Goal: Task Accomplishment & Management: Use online tool/utility

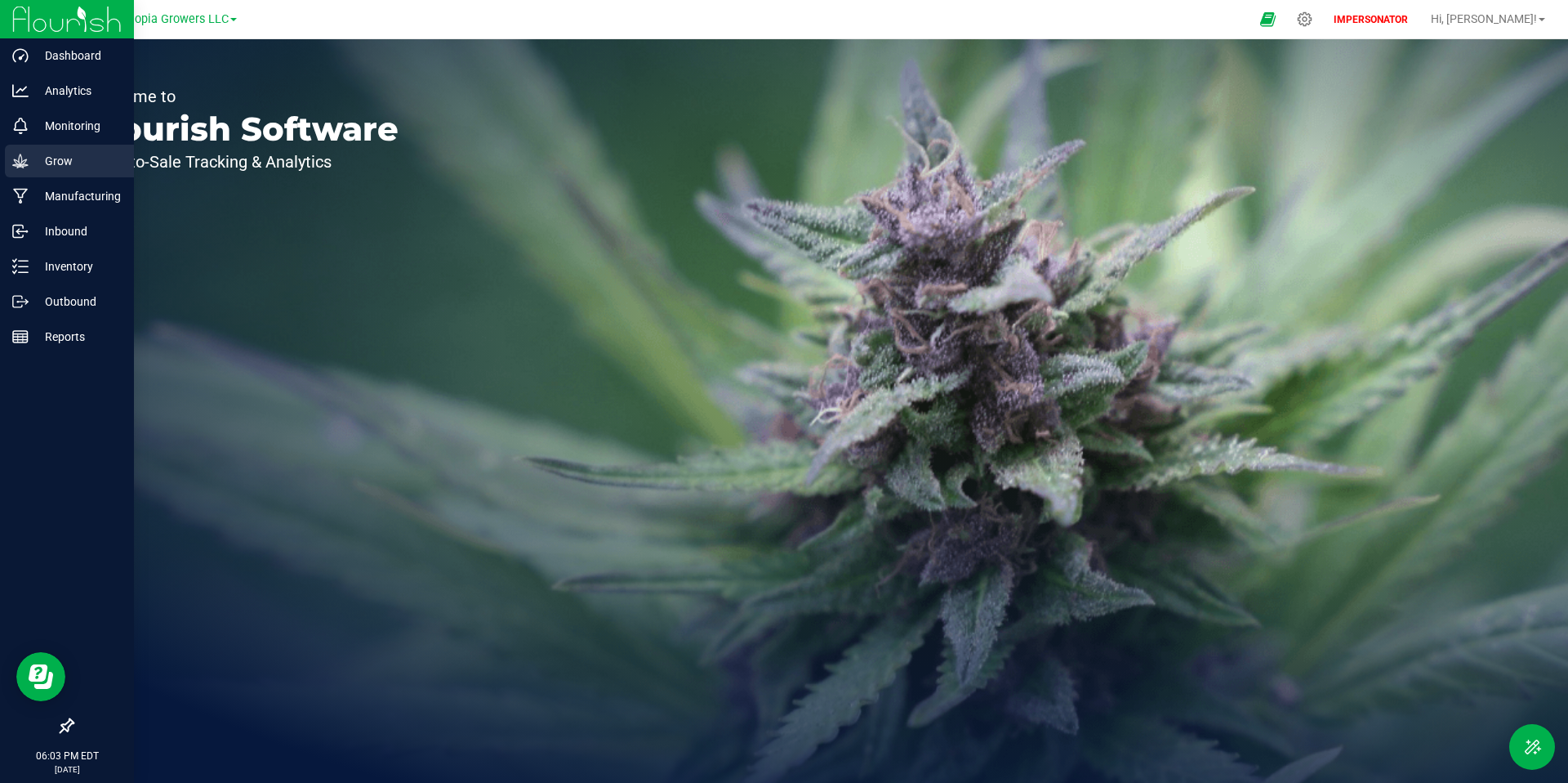
click at [59, 166] on p "Grow" at bounding box center [77, 161] width 98 height 20
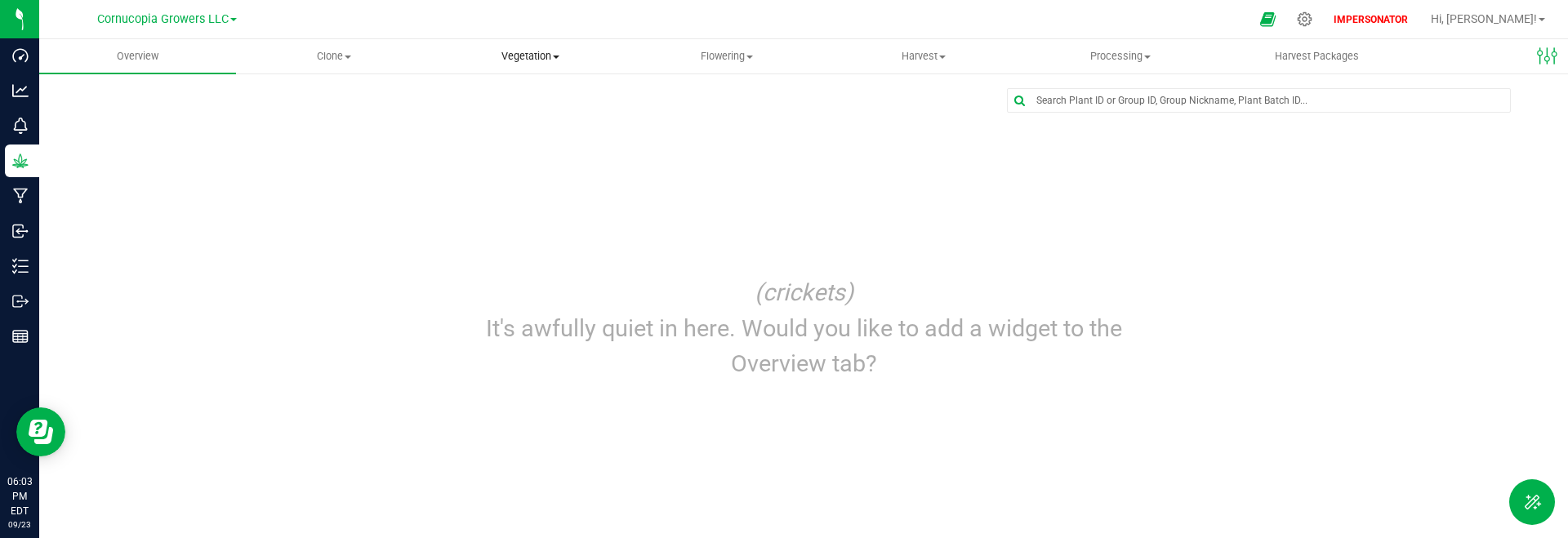
drag, startPoint x: 524, startPoint y: 64, endPoint x: 542, endPoint y: 98, distance: 38.5
click at [524, 64] on uib-tab-heading "Vegetation Veg groups Veg plants Mother groups Mother plants Apply to plants Cr…" at bounding box center [530, 56] width 196 height 33
click at [529, 119] on span "Veg plants" at bounding box center [483, 118] width 101 height 14
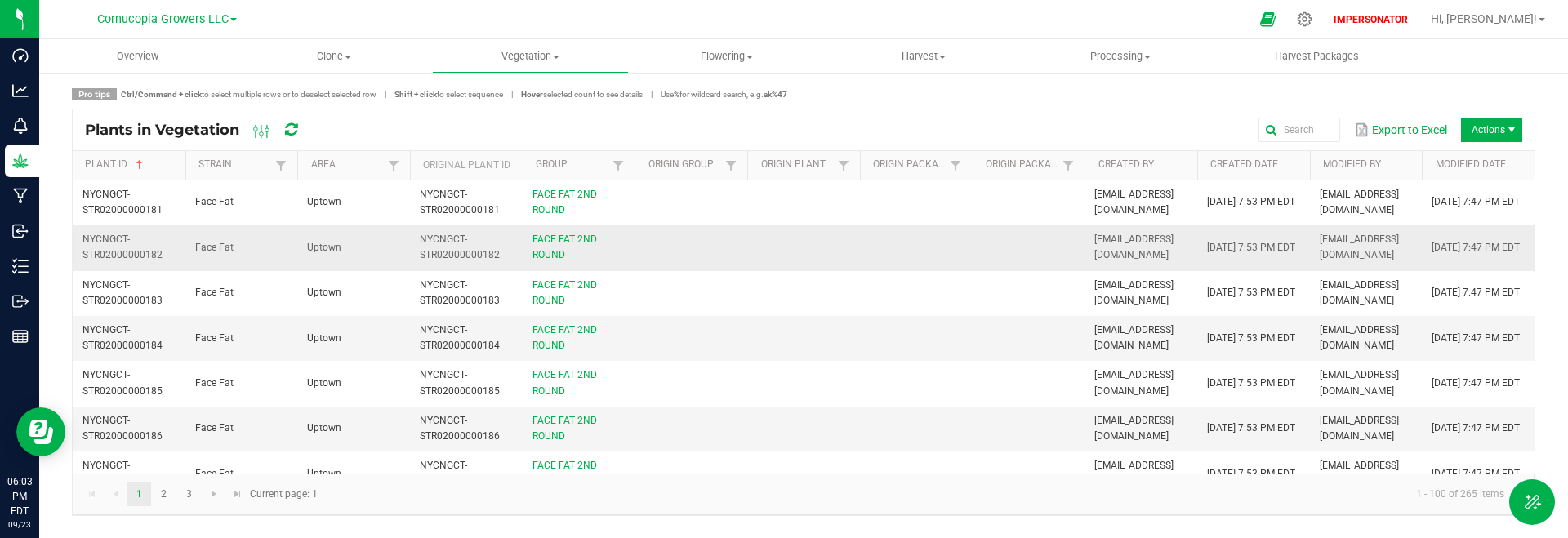
scroll to position [80, 0]
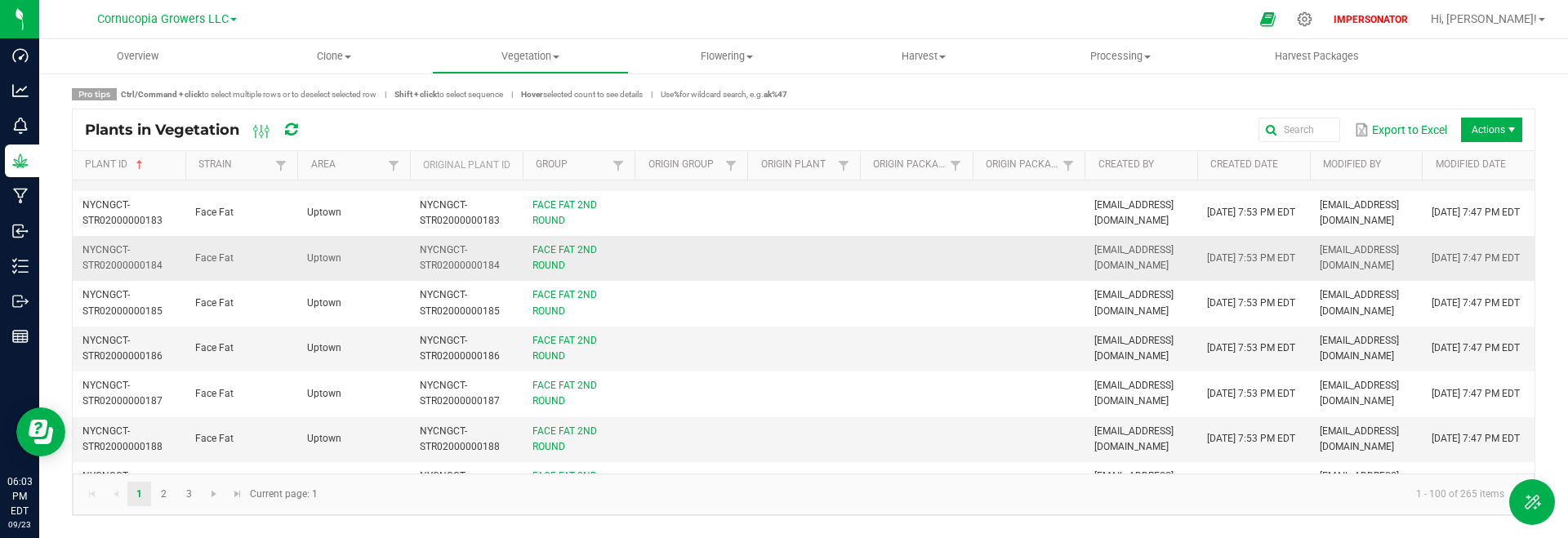
drag, startPoint x: 428, startPoint y: 239, endPoint x: 440, endPoint y: 248, distance: 15.0
click at [428, 239] on td "NYCNGCT-STR02000000184" at bounding box center [466, 258] width 113 height 44
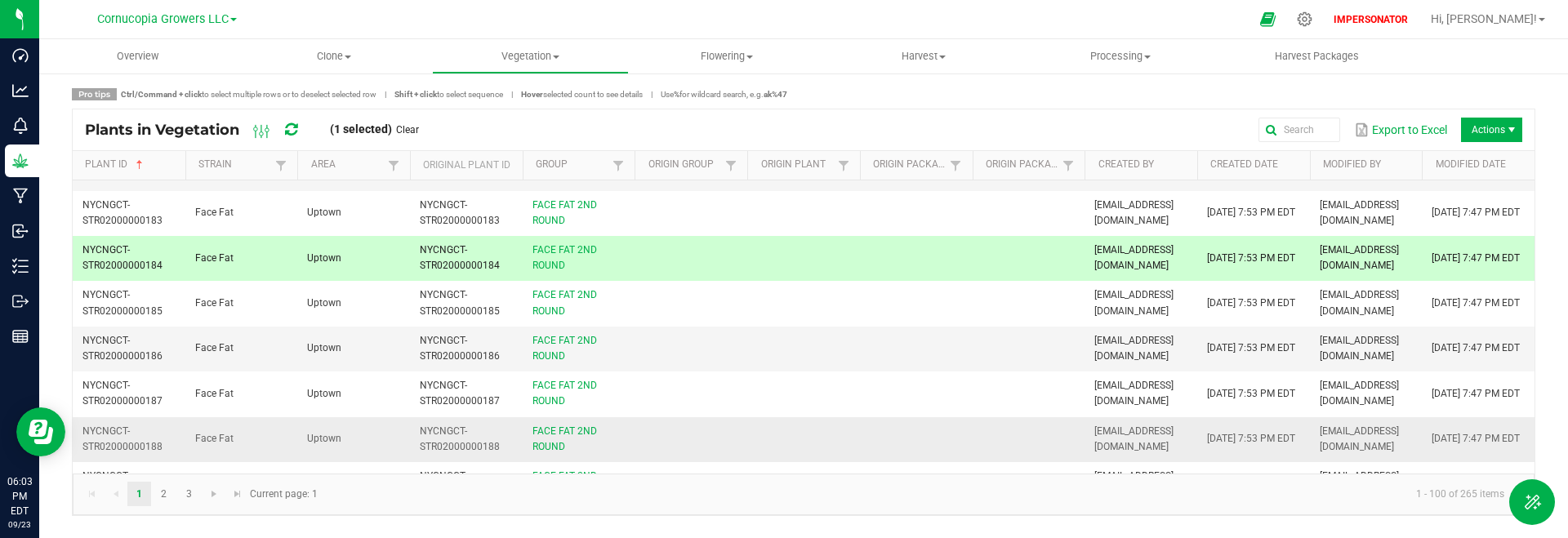
click at [449, 442] on span "NYCNGCT-STR02000000188" at bounding box center [459, 438] width 80 height 27
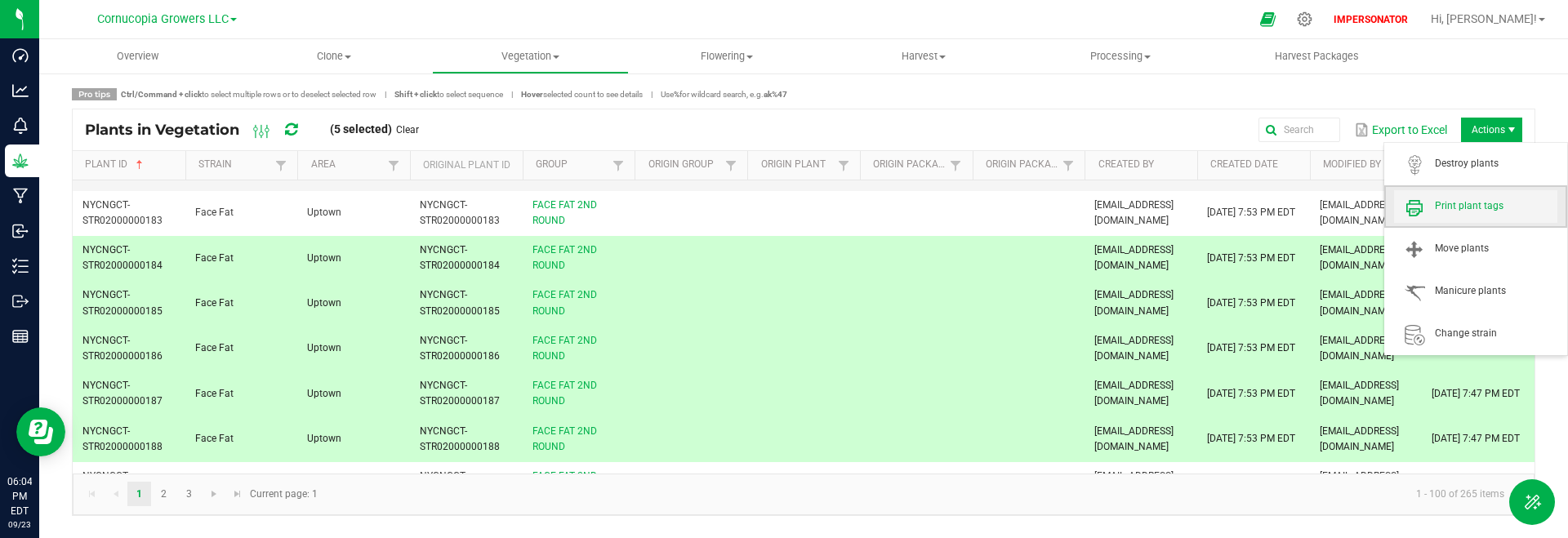
click at [1458, 219] on span "Print plant tags" at bounding box center [1475, 206] width 163 height 33
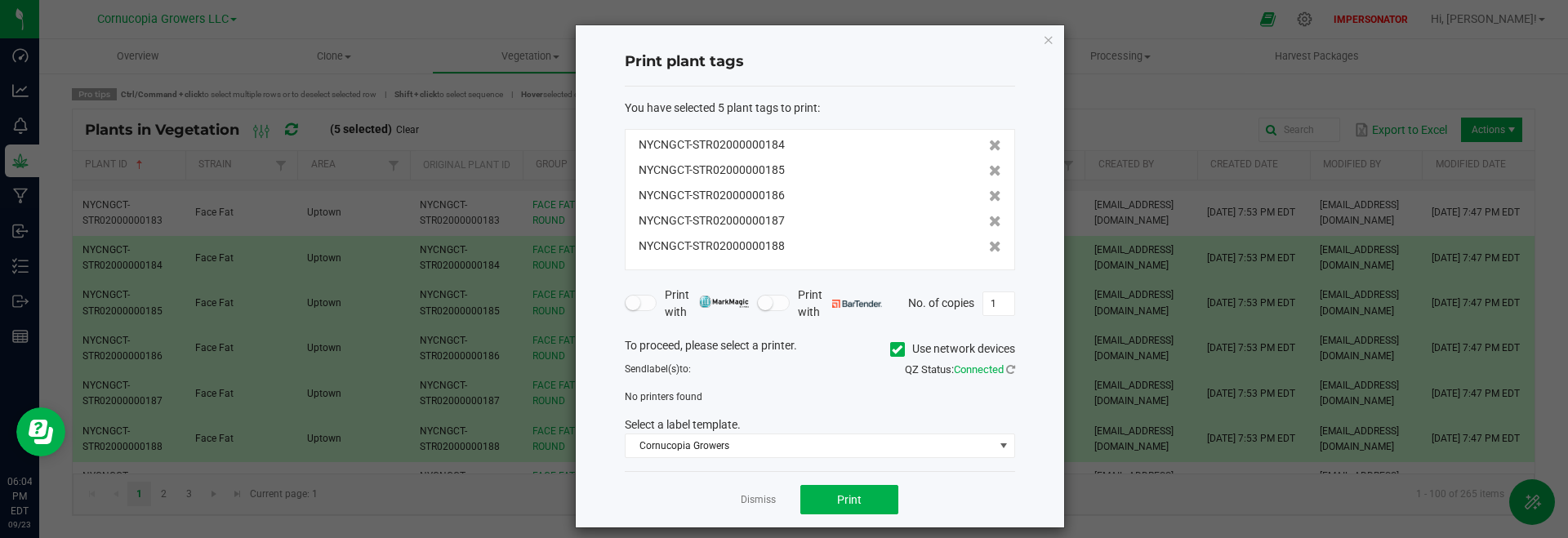
drag, startPoint x: 893, startPoint y: 347, endPoint x: 889, endPoint y: 357, distance: 10.8
click at [893, 349] on icon at bounding box center [897, 349] width 11 height 0
click at [0, 0] on input "Use network devices" at bounding box center [0, 0] width 0 height 0
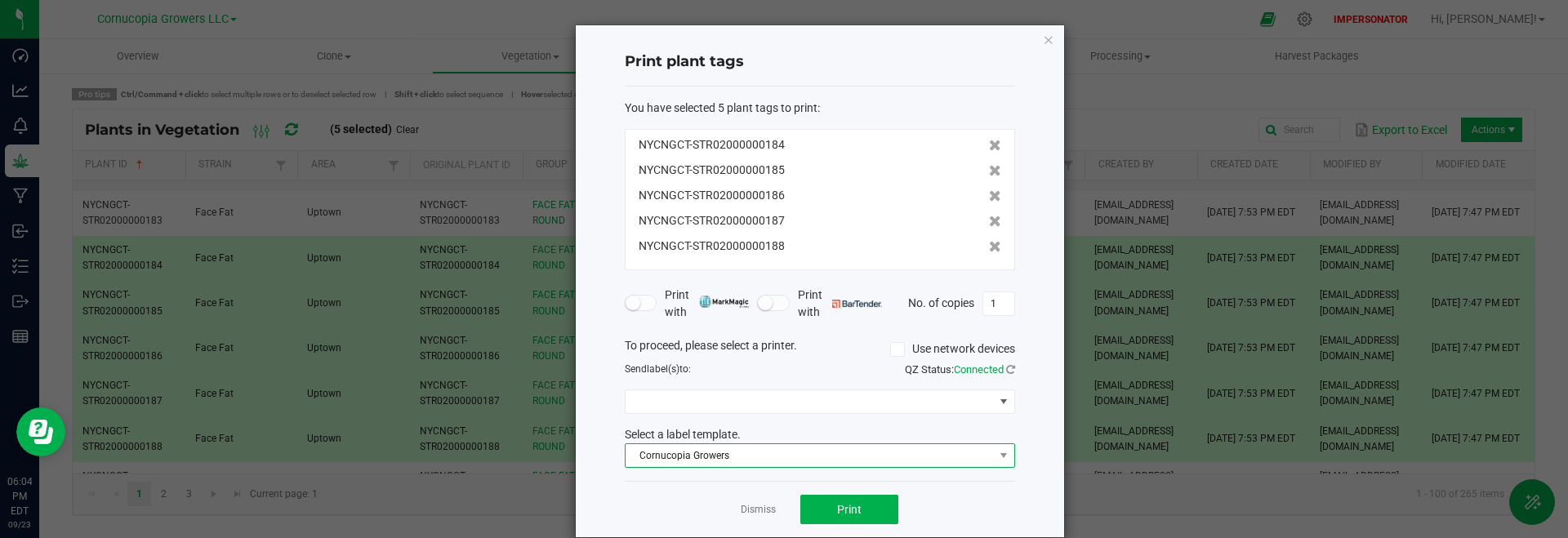
click at [787, 453] on span "Cornucopia Growers" at bounding box center [810, 455] width 368 height 23
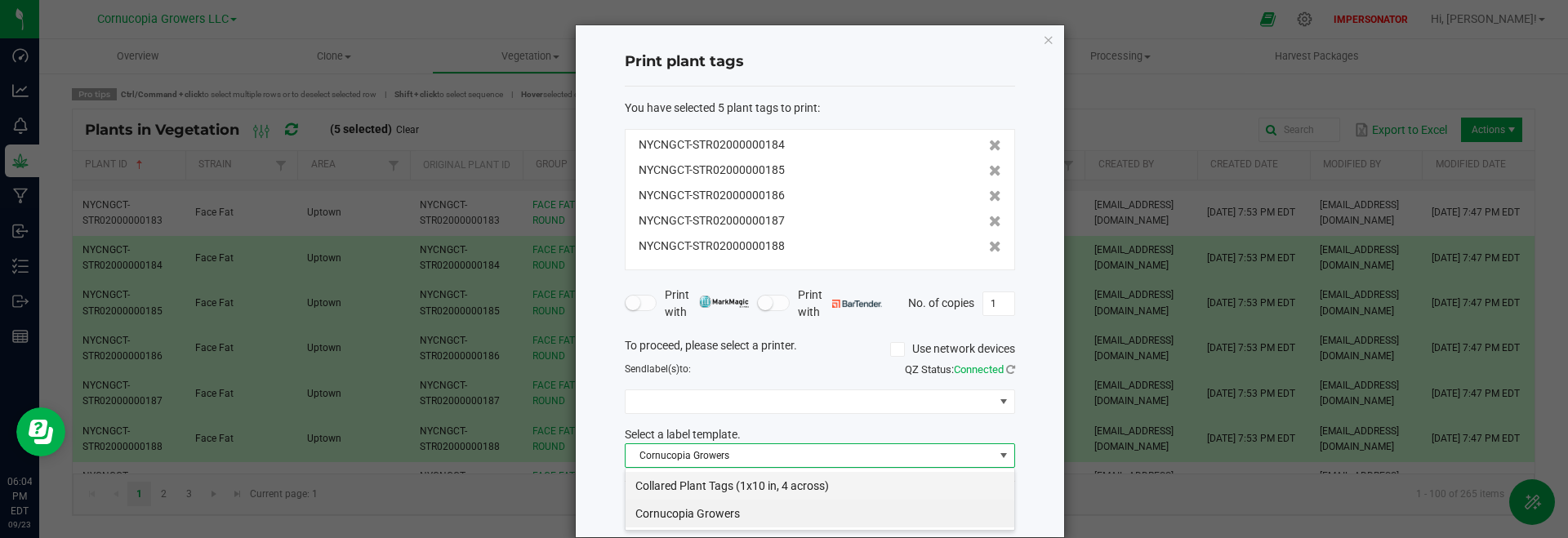
scroll to position [25, 390]
click at [808, 488] on li "Collared Plant Tags (1x10 in, 4 across)" at bounding box center [821, 486] width 389 height 28
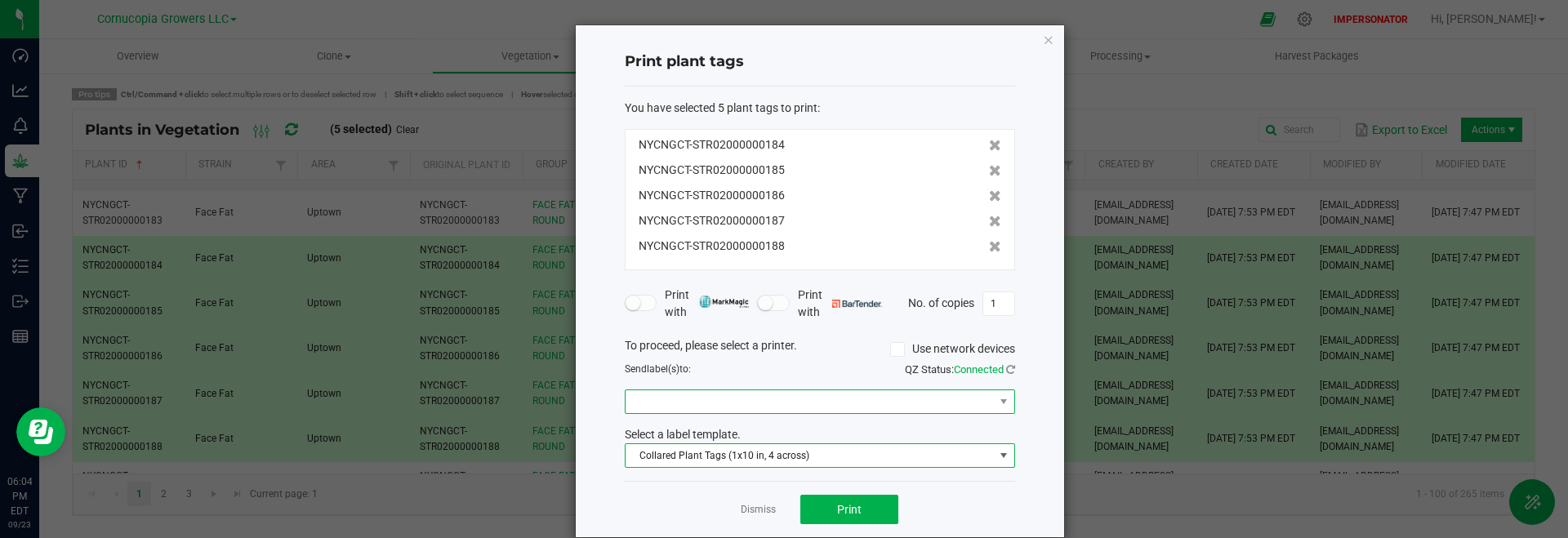
click at [763, 408] on span at bounding box center [810, 401] width 368 height 23
drag, startPoint x: 777, startPoint y: 457, endPoint x: 798, endPoint y: 476, distance: 28.3
click at [777, 457] on 8600 "Officejet Pro 8600" at bounding box center [821, 460] width 389 height 28
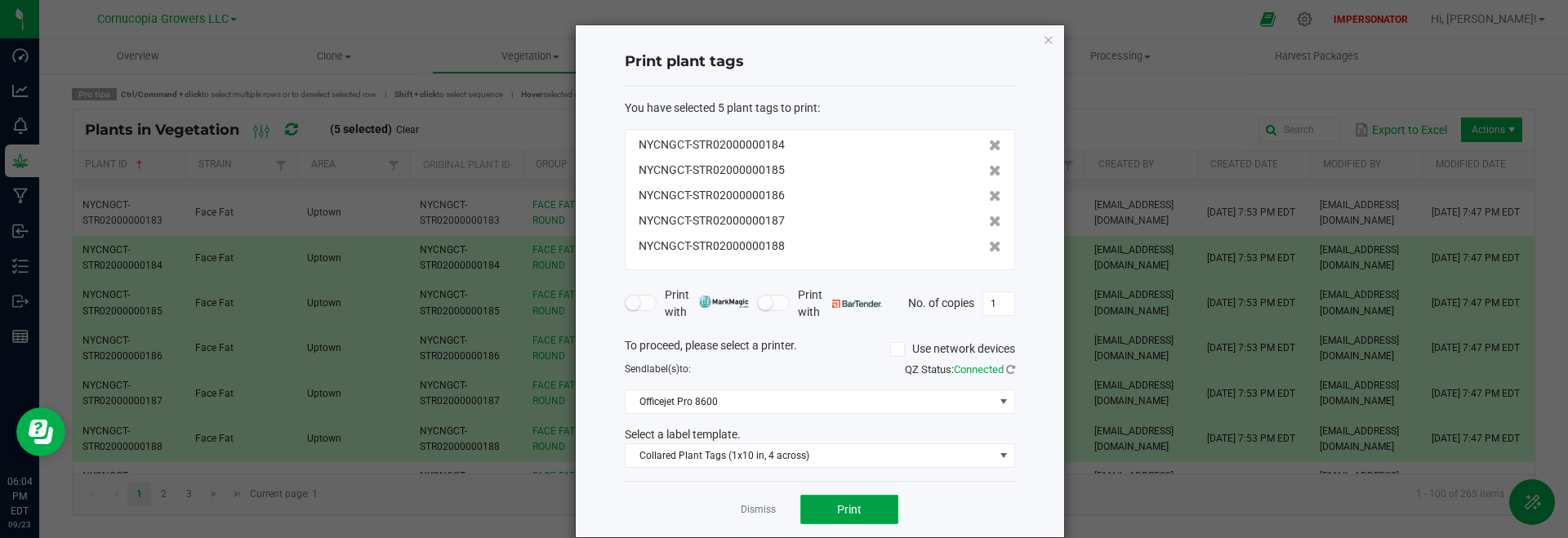
drag, startPoint x: 874, startPoint y: 509, endPoint x: 862, endPoint y: 521, distance: 17.0
click at [874, 509] on button "Print" at bounding box center [849, 509] width 98 height 30
drag, startPoint x: 1051, startPoint y: 44, endPoint x: 1165, endPoint y: 40, distance: 114.1
click at [1053, 44] on icon "button" at bounding box center [1049, 39] width 12 height 20
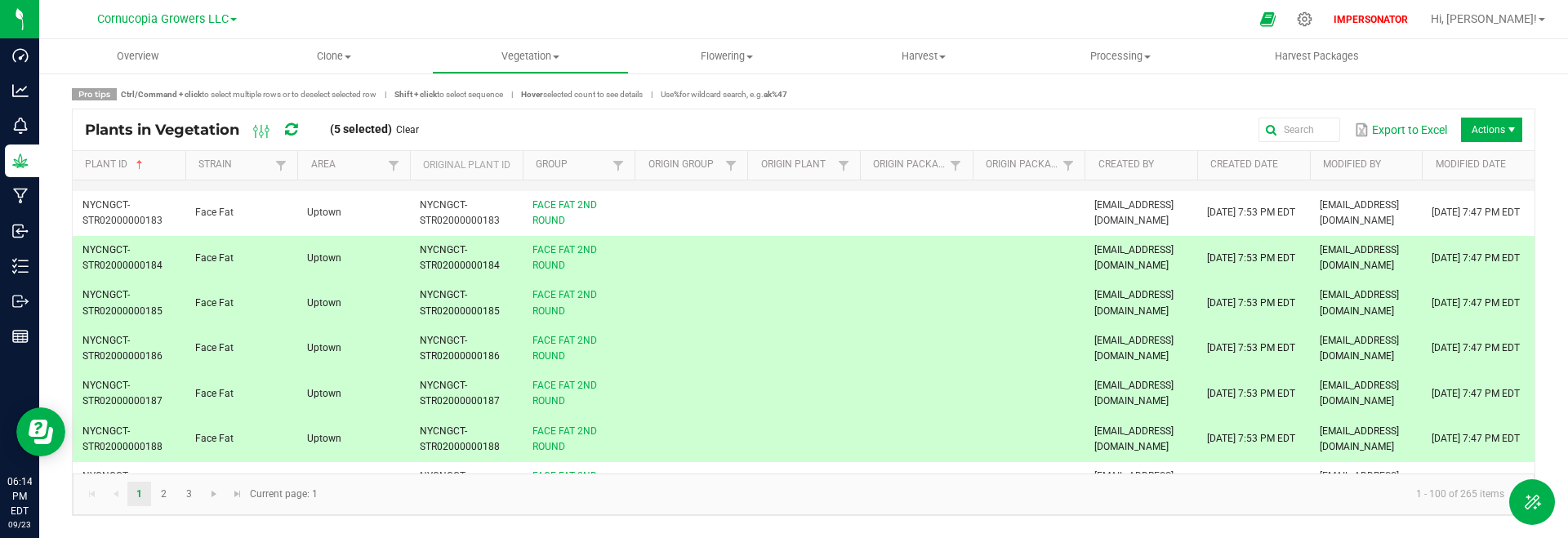
click at [1519, 25] on span "Hi, [PERSON_NAME]!" at bounding box center [1484, 18] width 107 height 13
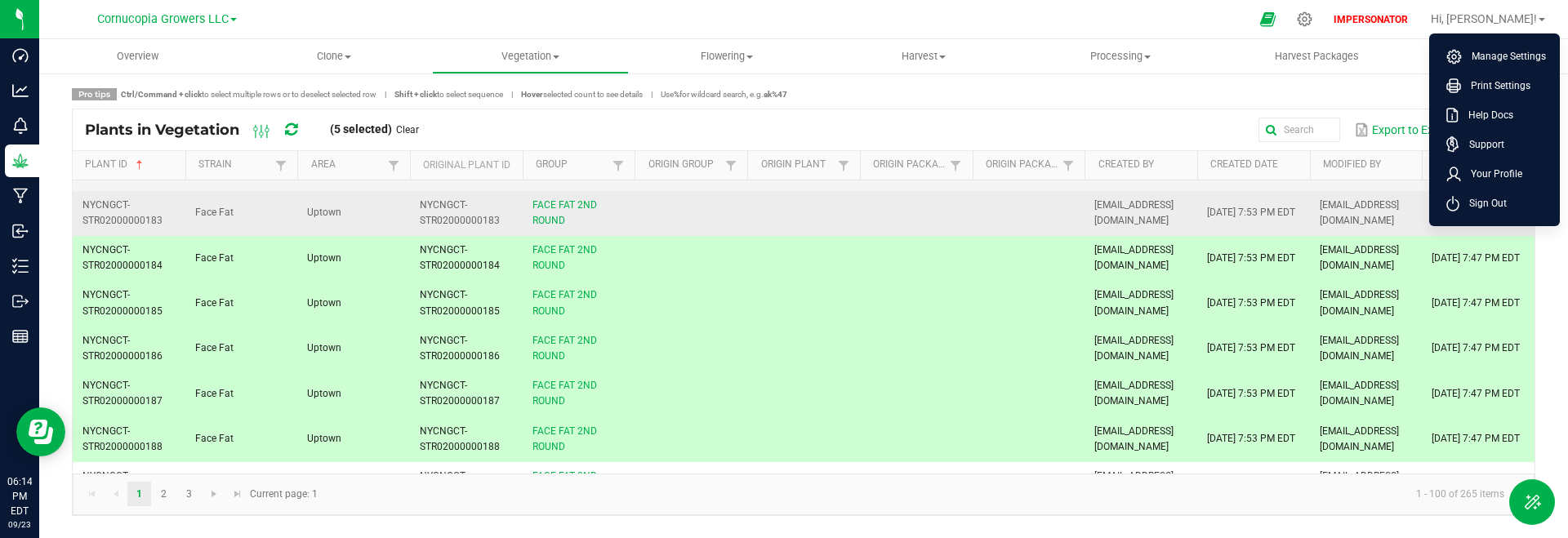
drag, startPoint x: 1487, startPoint y: 204, endPoint x: 1497, endPoint y: 201, distance: 10.4
click at [1487, 205] on span "Sign Out" at bounding box center [1483, 203] width 47 height 17
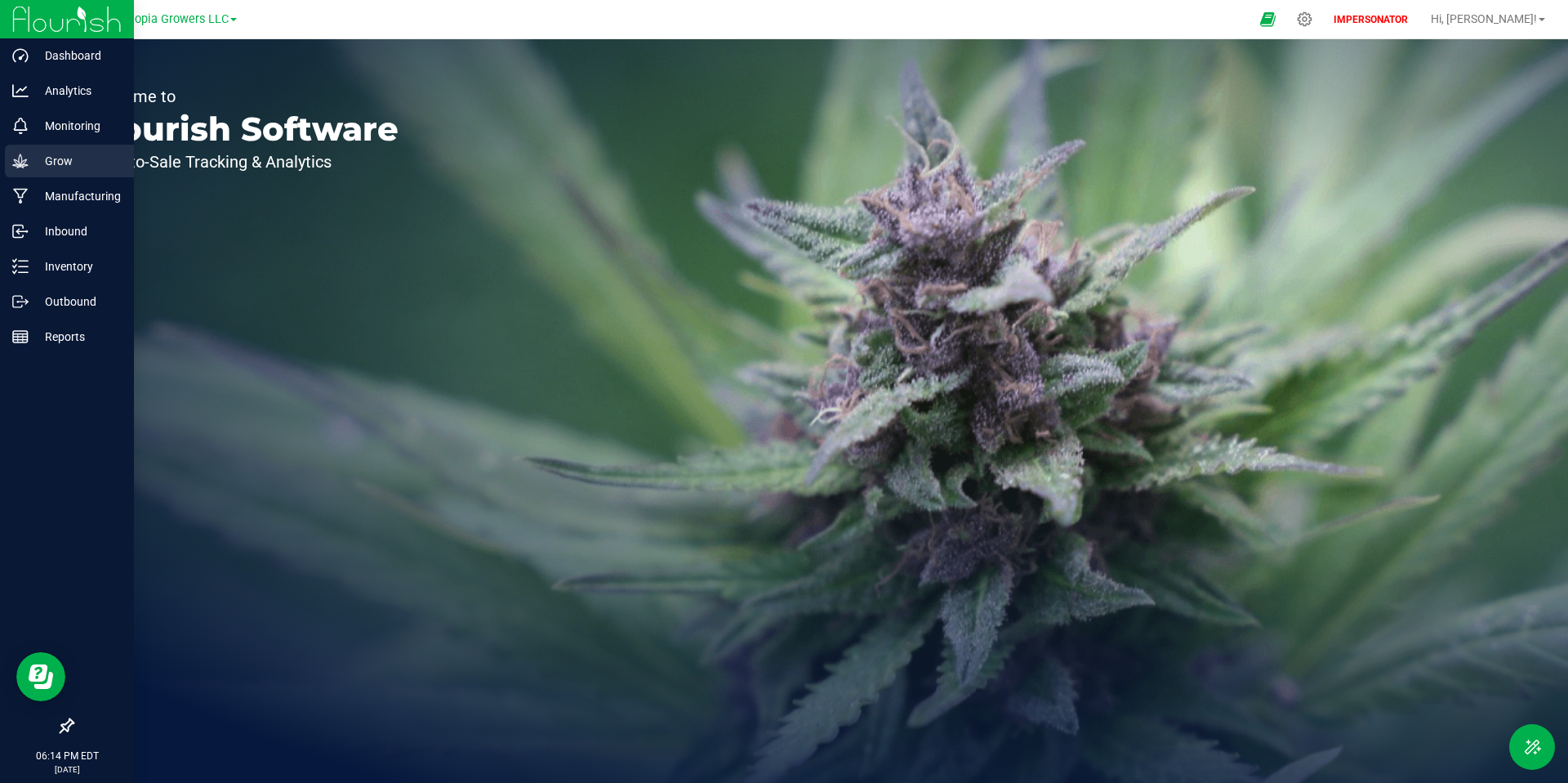
click at [31, 160] on p "Grow" at bounding box center [77, 161] width 98 height 20
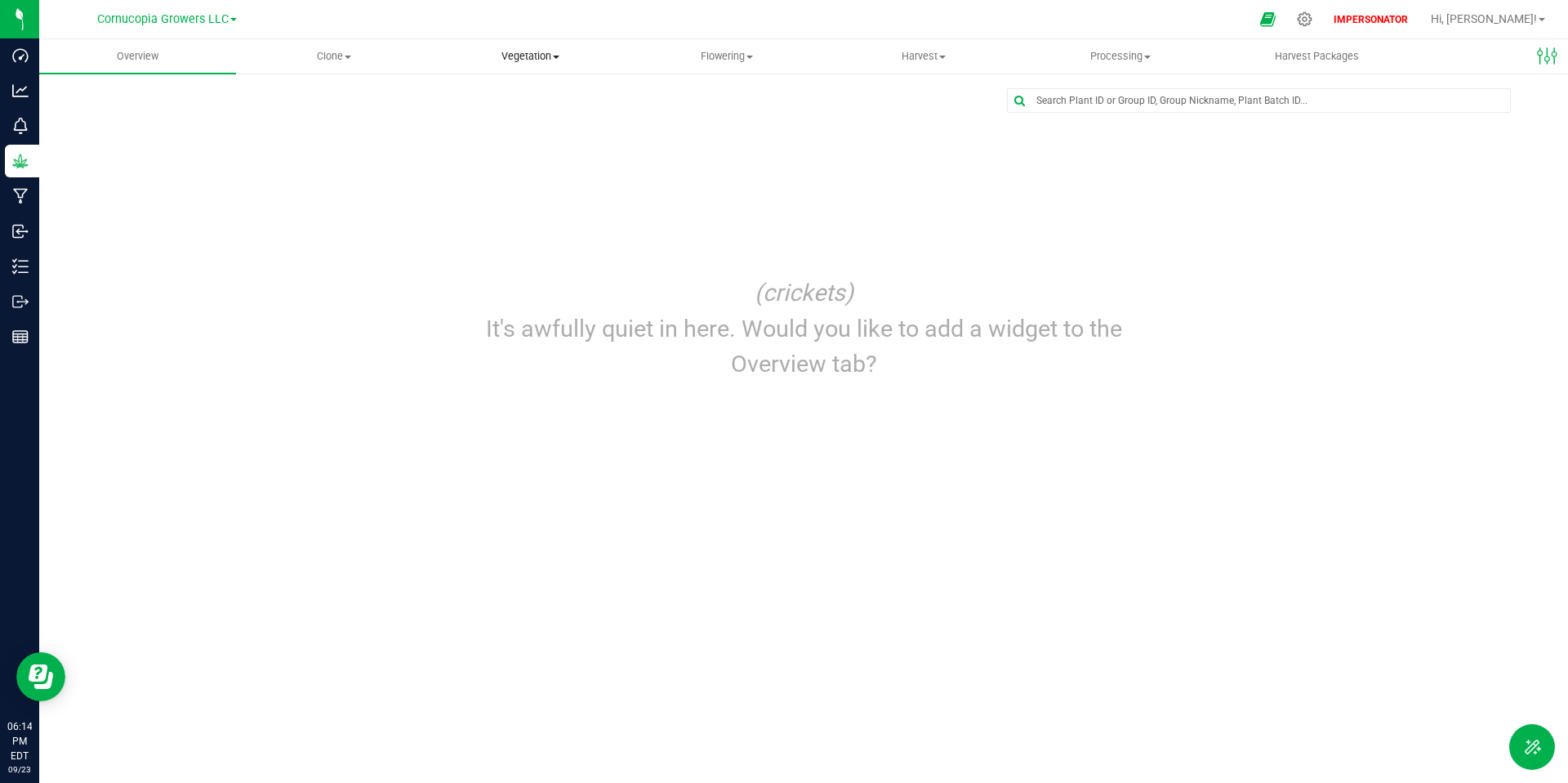
click at [512, 55] on span "Vegetation" at bounding box center [530, 56] width 196 height 15
click at [528, 122] on span "Veg plants" at bounding box center [483, 118] width 101 height 14
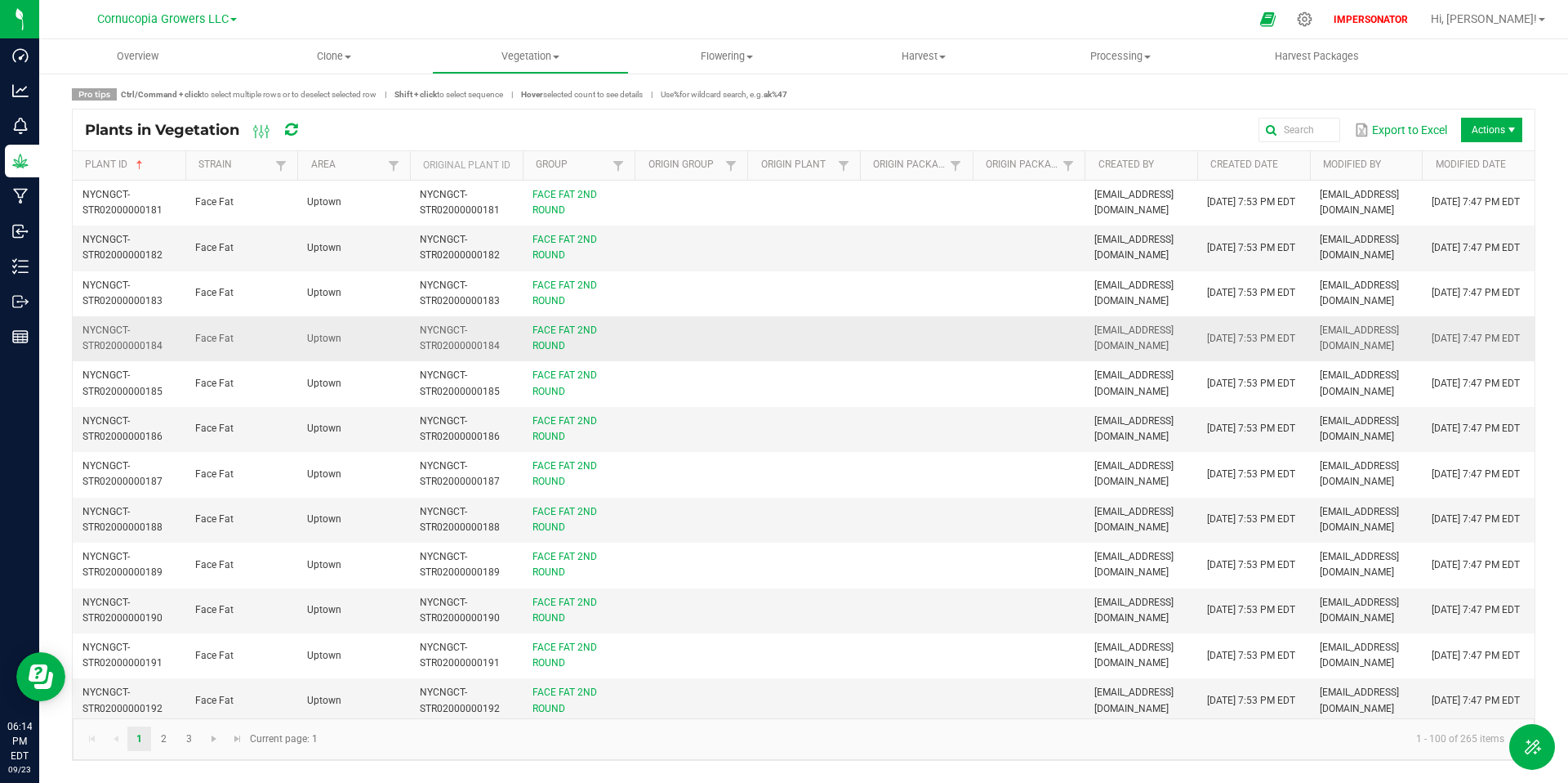
click at [770, 270] on td at bounding box center [804, 247] width 113 height 44
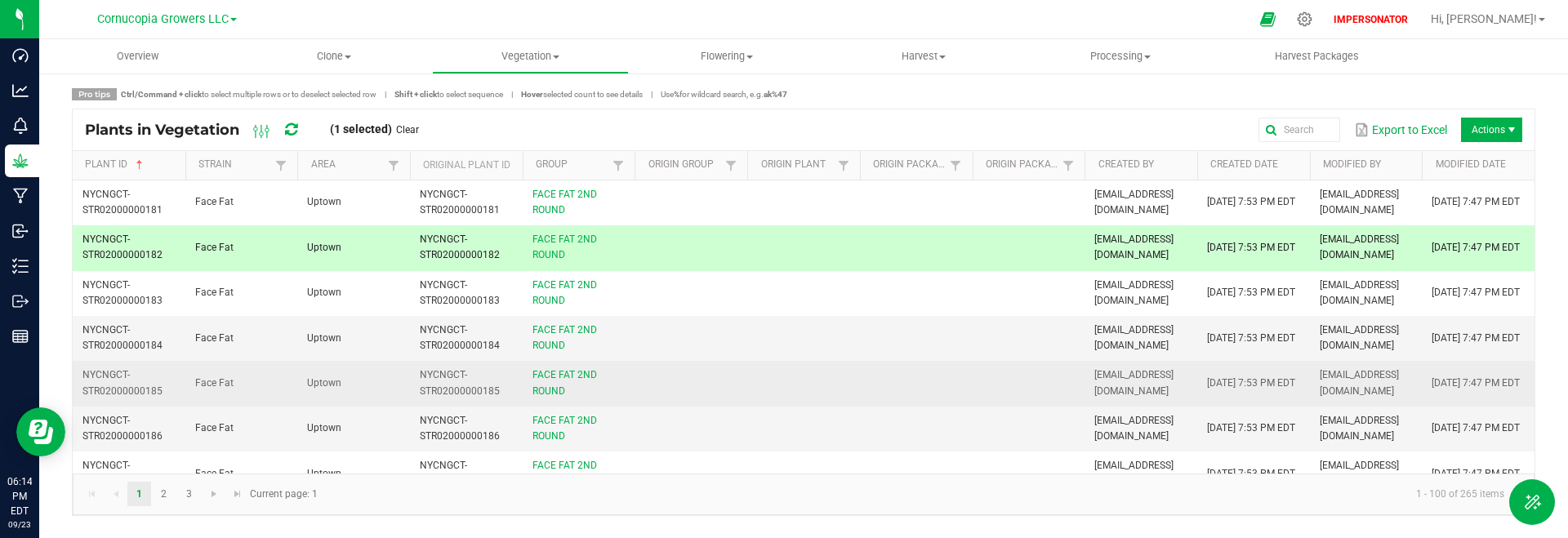
click at [757, 383] on td at bounding box center [804, 383] width 113 height 44
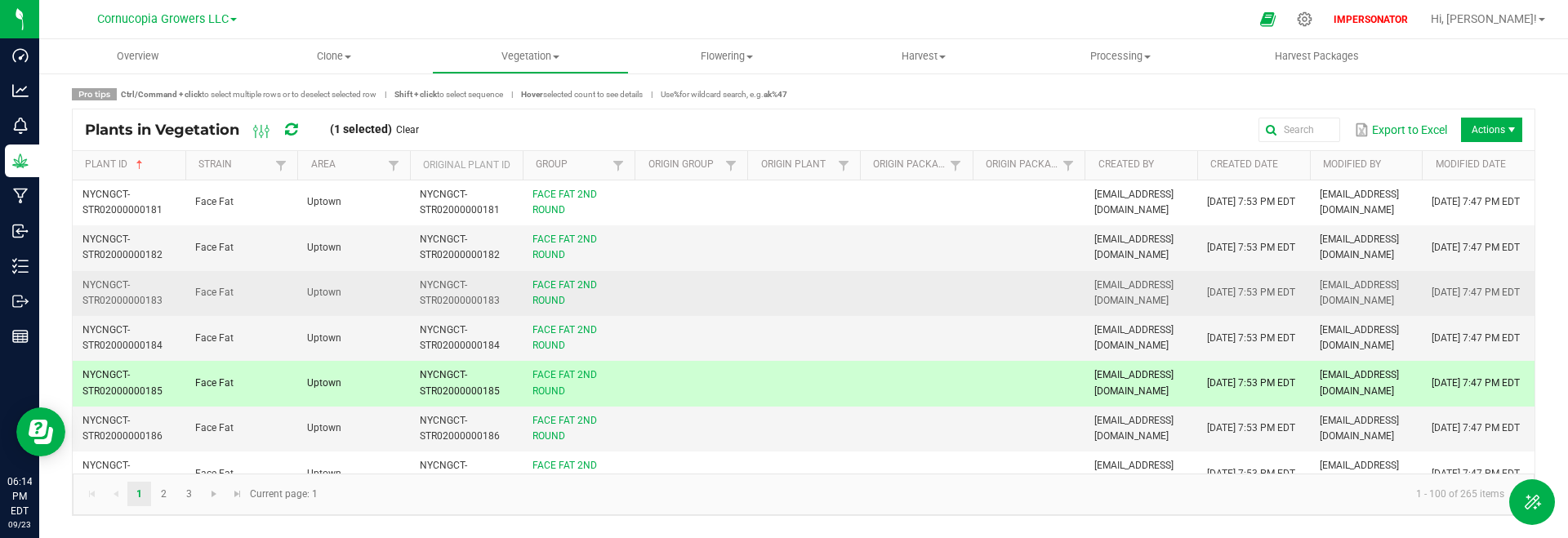
drag, startPoint x: 737, startPoint y: 242, endPoint x: 818, endPoint y: 301, distance: 100.2
click at [737, 241] on td at bounding box center [691, 247] width 113 height 44
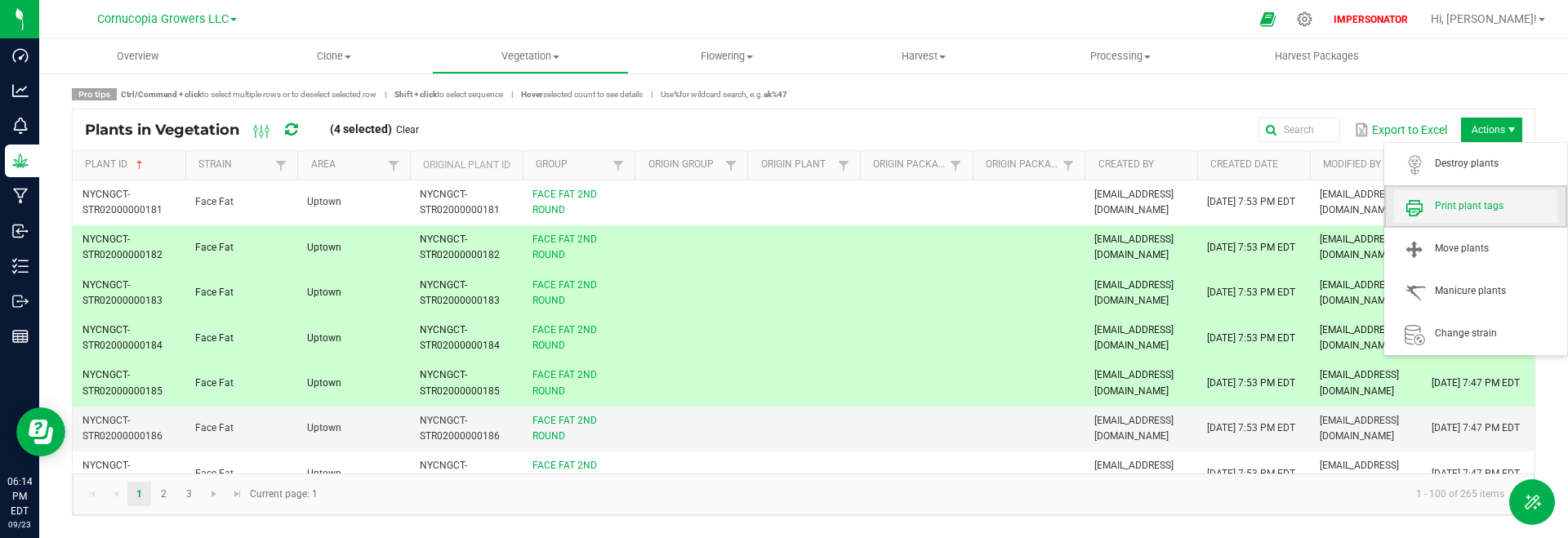
click at [1456, 204] on span "Print plant tags" at bounding box center [1496, 206] width 122 height 14
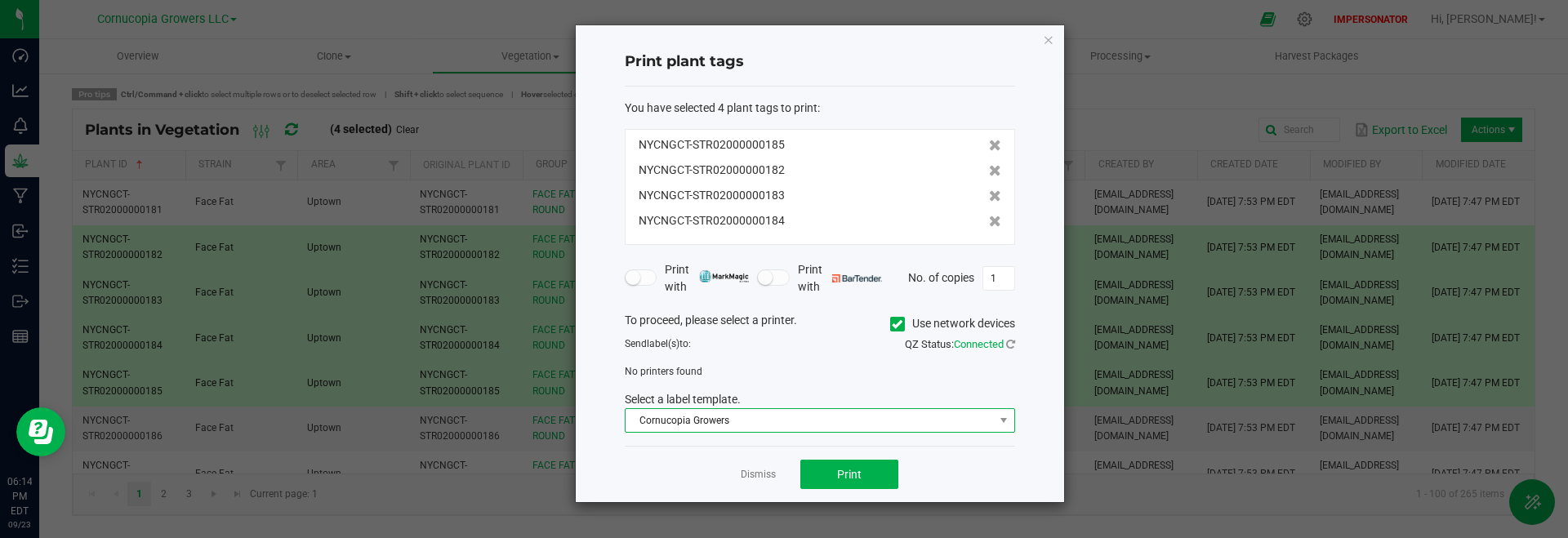
click at [678, 416] on span "Cornucopia Growers" at bounding box center [810, 420] width 368 height 23
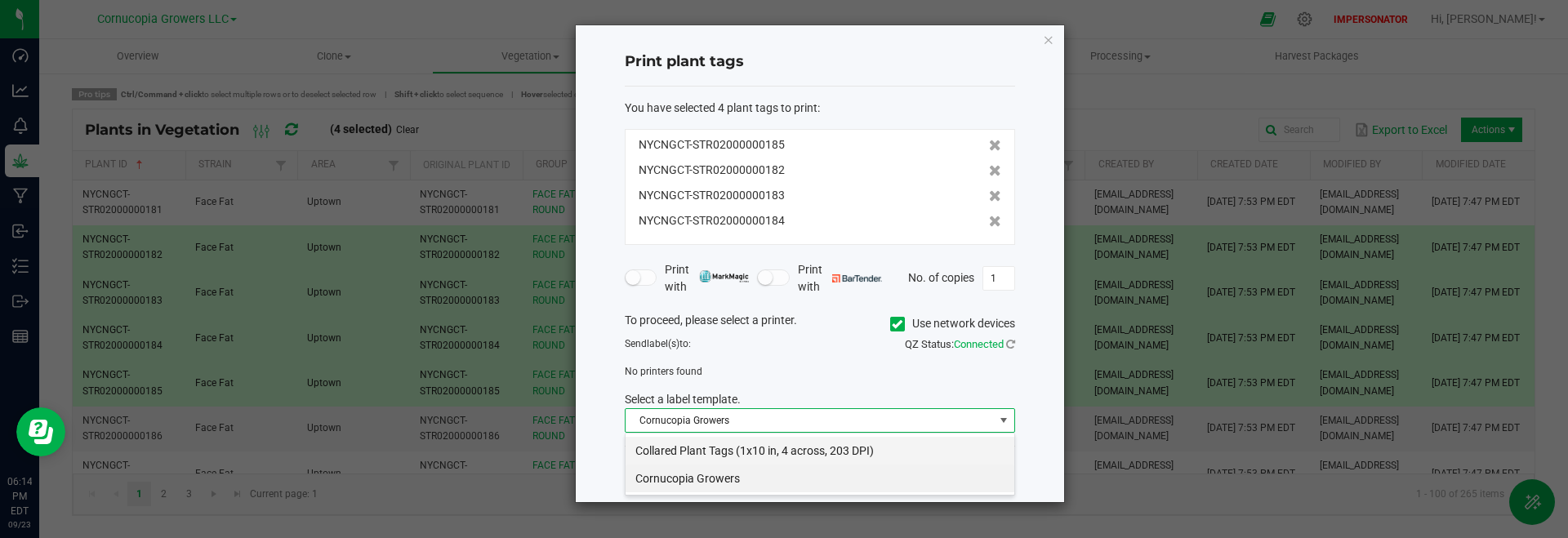
scroll to position [25, 390]
drag, startPoint x: 710, startPoint y: 451, endPoint x: 732, endPoint y: 455, distance: 22.4
click at [710, 451] on li "Collared Plant Tags (1x10 in, 4 across, 203 DPI)" at bounding box center [821, 451] width 389 height 28
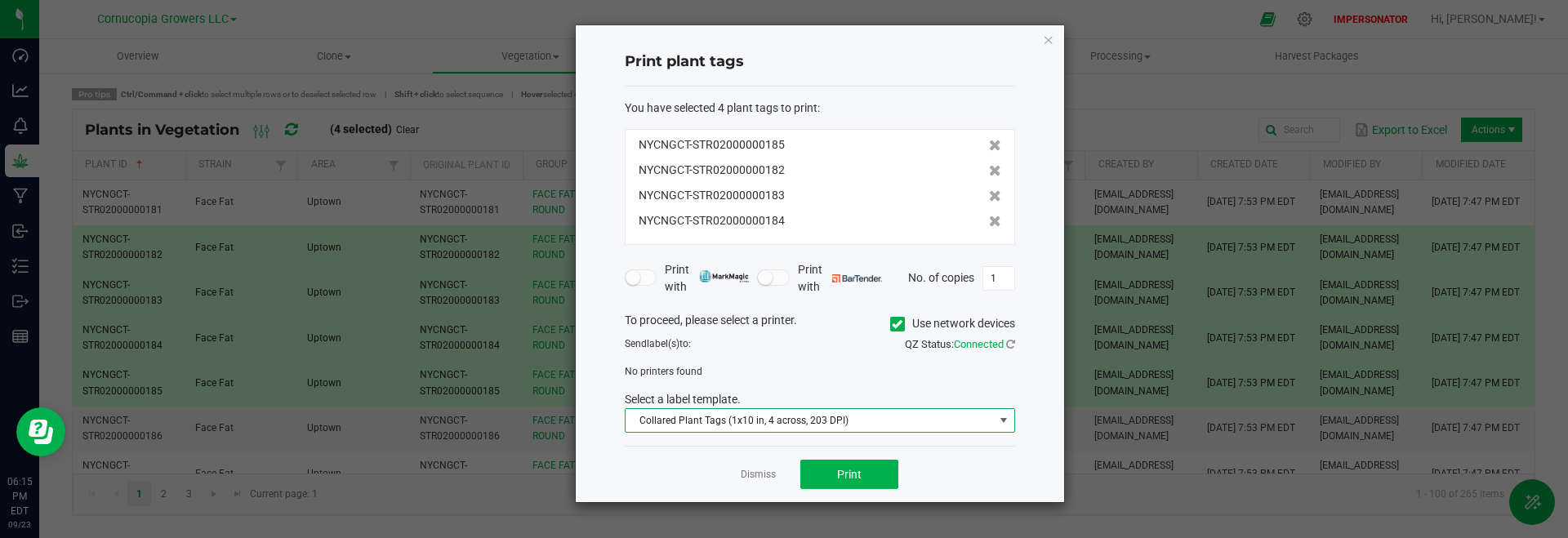
click at [919, 319] on label "Use network devices" at bounding box center [953, 323] width 125 height 17
click at [0, 0] on input "Use network devices" at bounding box center [0, 0] width 0 height 0
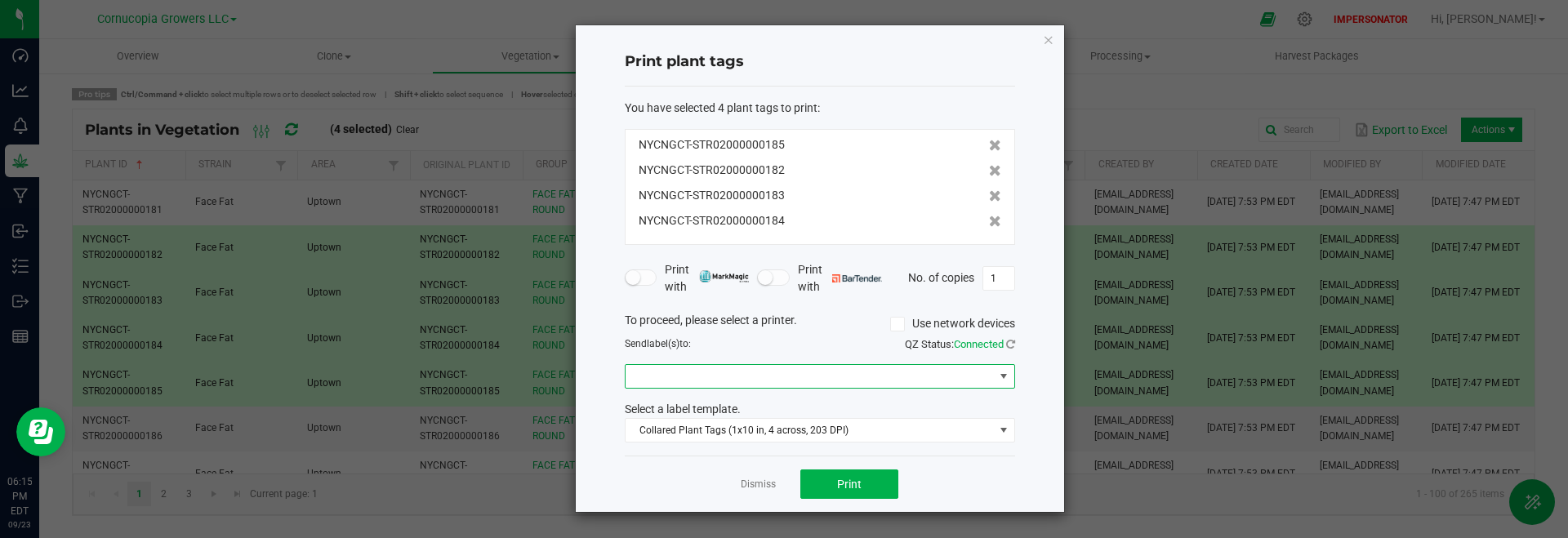
drag, startPoint x: 802, startPoint y: 379, endPoint x: 793, endPoint y: 377, distance: 9.2
click at [802, 379] on span at bounding box center [810, 376] width 368 height 23
click at [736, 429] on 8600 "Officejet Pro 8600" at bounding box center [821, 434] width 389 height 28
click at [834, 475] on button "Print" at bounding box center [849, 485] width 98 height 30
click at [1043, 42] on div "Print plant tags You have selected 4 plant tags to print : NYCNGCT-STR020000001…" at bounding box center [820, 269] width 489 height 487
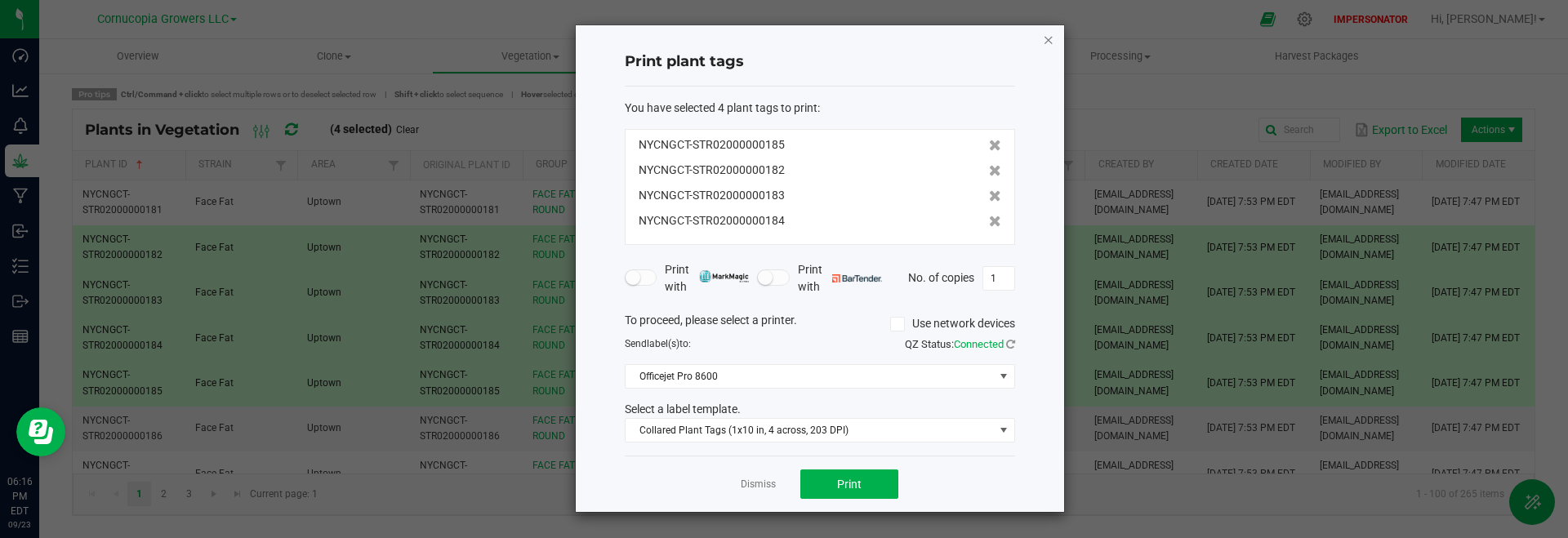
click at [1054, 43] on icon "button" at bounding box center [1049, 39] width 12 height 20
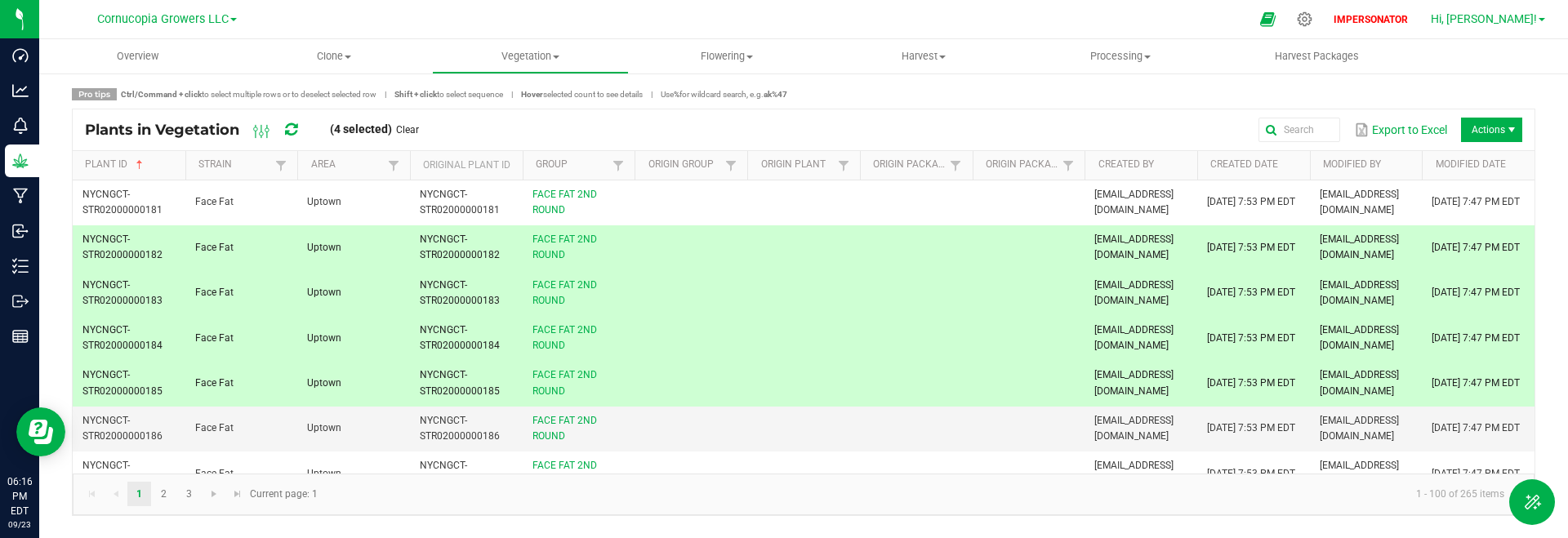
click at [1534, 17] on span "Hi, [PERSON_NAME]!" at bounding box center [1484, 18] width 107 height 13
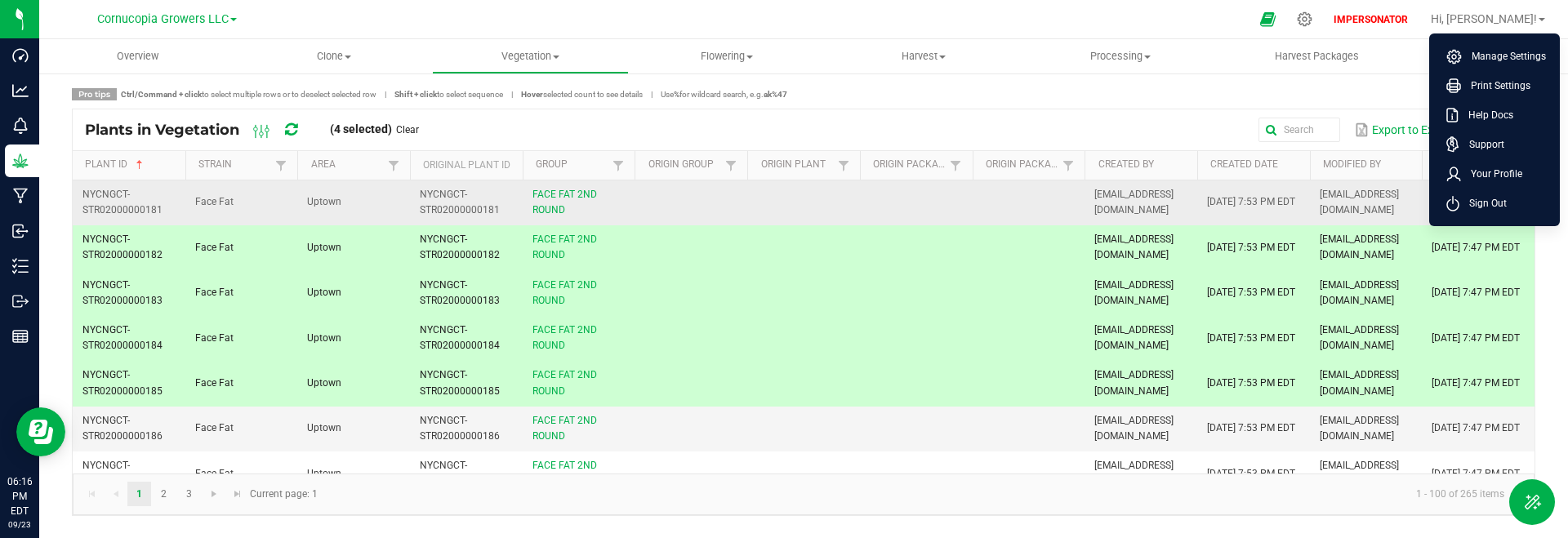
drag, startPoint x: 1482, startPoint y: 215, endPoint x: 1488, endPoint y: 194, distance: 21.8
click at [1482, 215] on li "Sign Out" at bounding box center [1495, 203] width 122 height 30
